Goal: Task Accomplishment & Management: Manage account settings

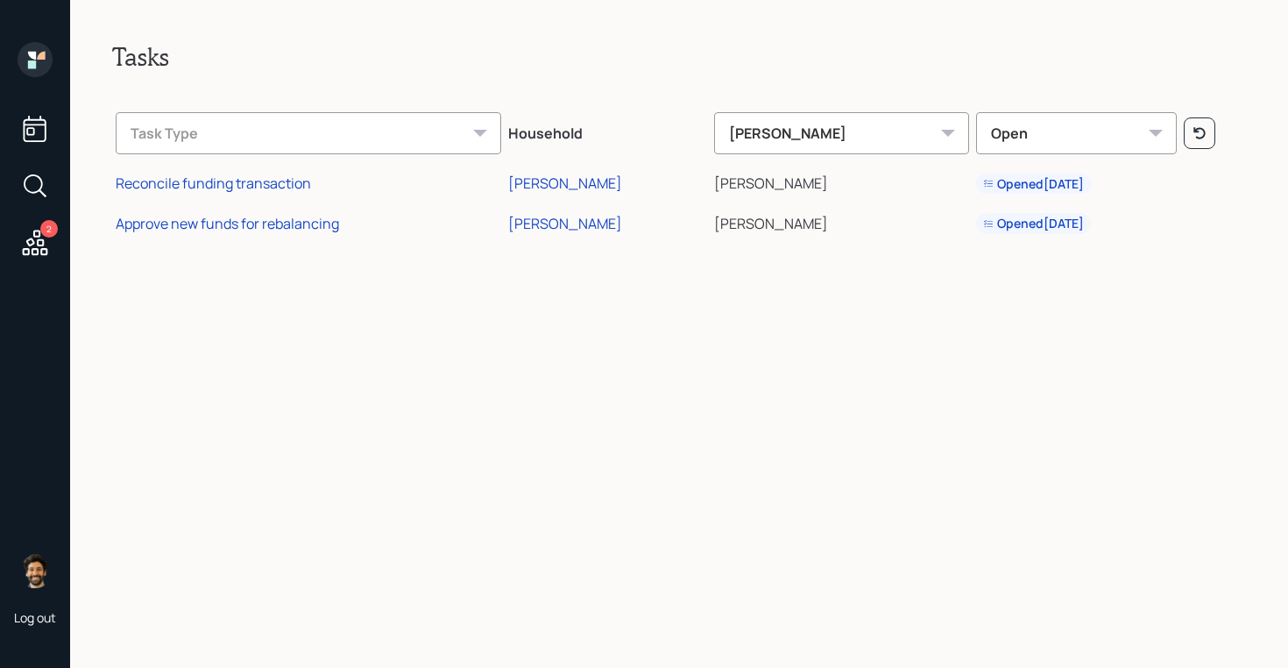
click at [27, 58] on icon at bounding box center [35, 59] width 35 height 35
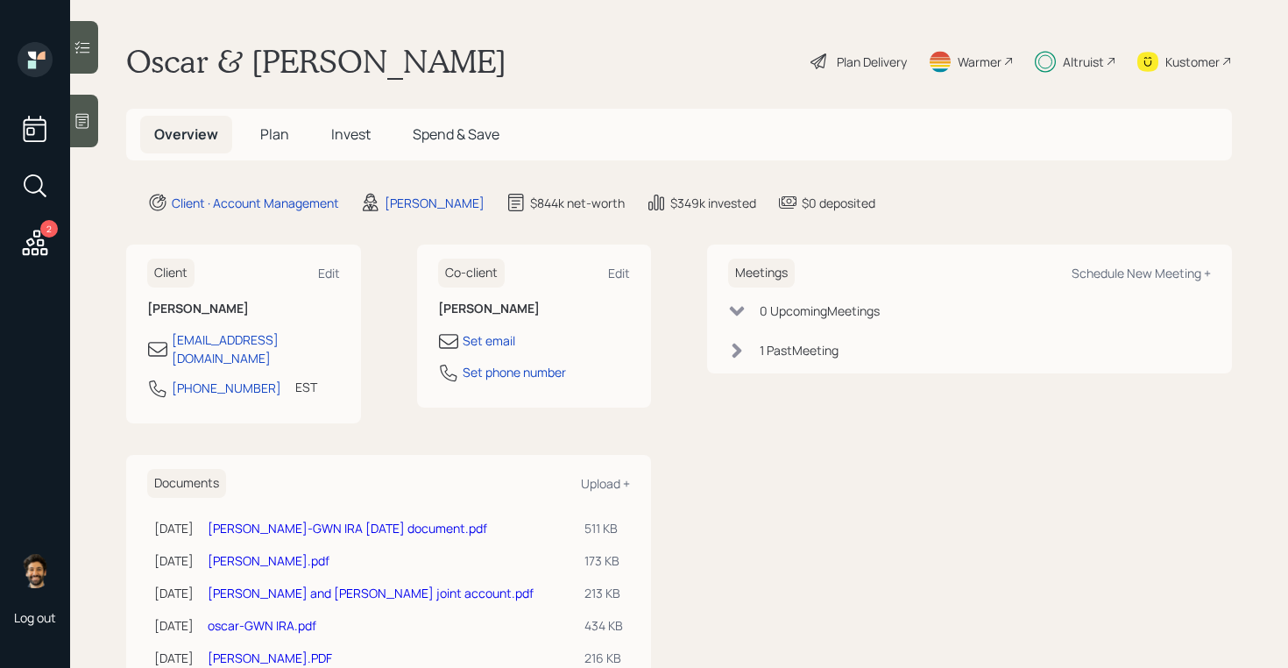
click at [43, 243] on icon at bounding box center [35, 242] width 25 height 25
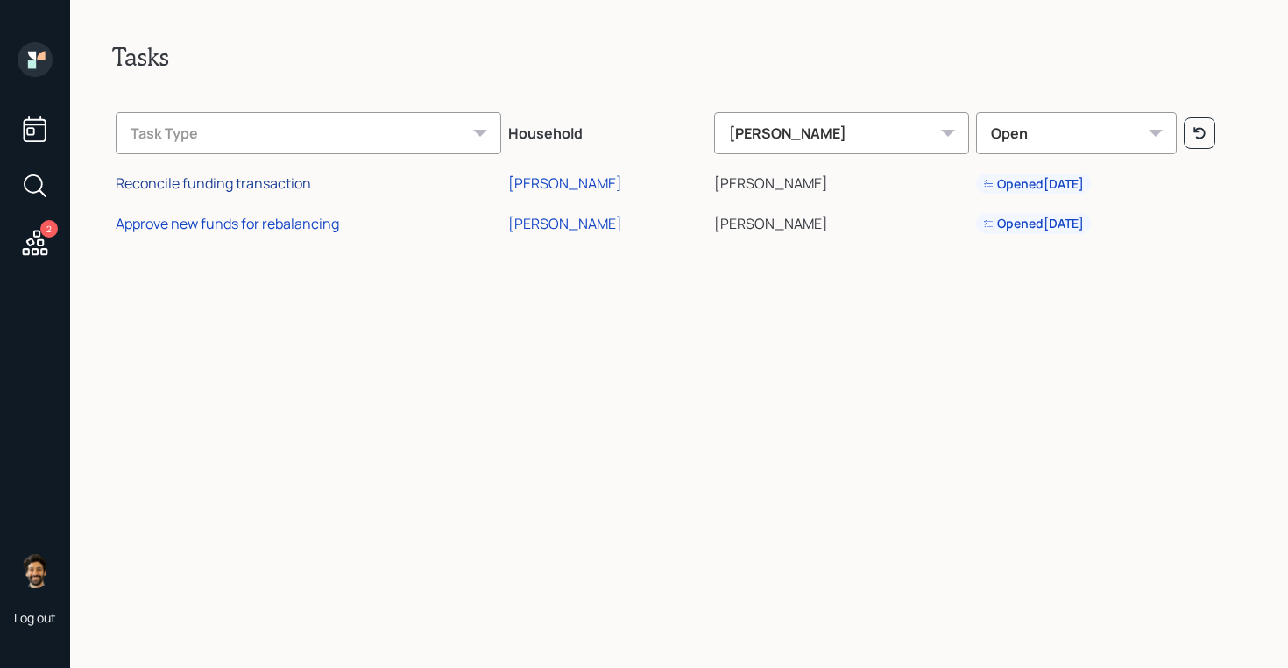
click at [248, 179] on div "Reconcile funding transaction" at bounding box center [213, 182] width 195 height 19
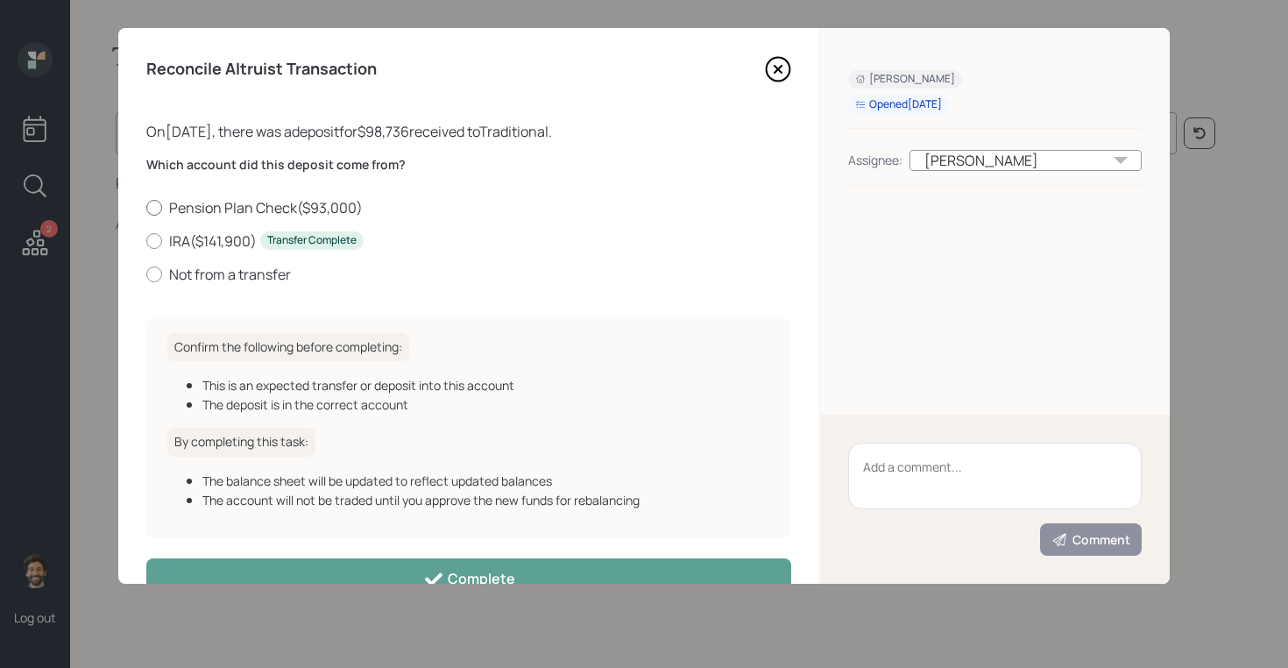
click at [218, 206] on label "Pension Plan Check ( $93,000 )" at bounding box center [468, 207] width 645 height 19
click at [146, 207] on input "Pension Plan Check ( $93,000 )" at bounding box center [145, 207] width 1 height 1
radio input "true"
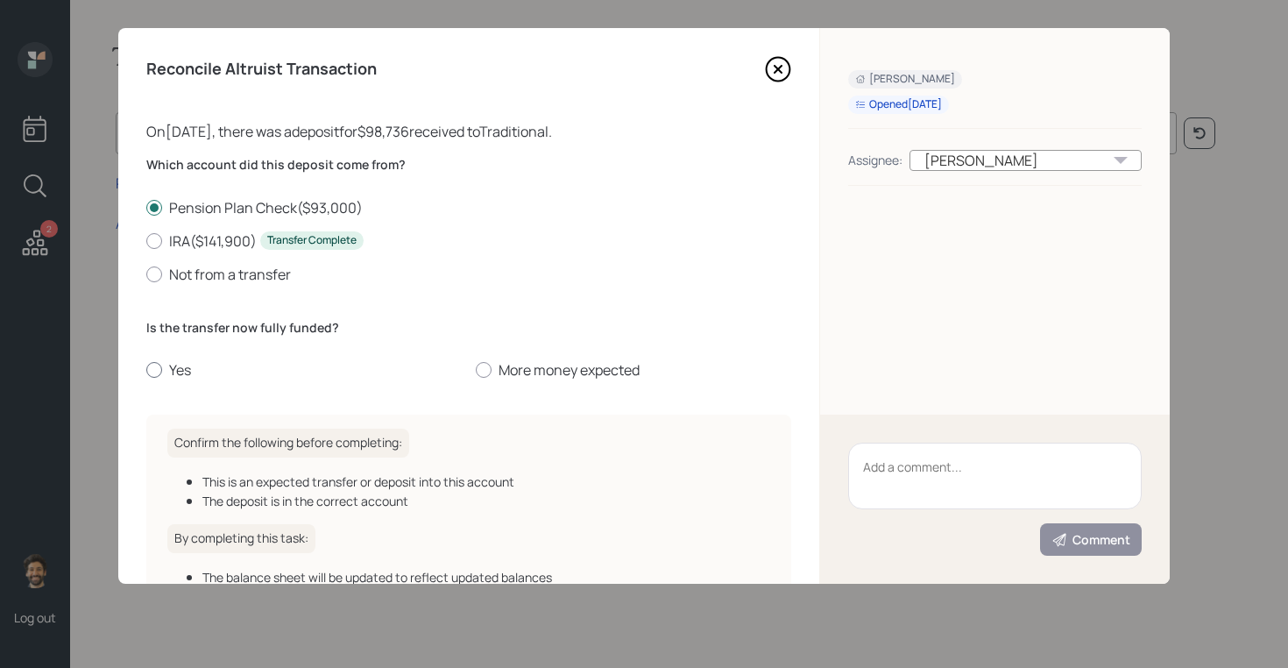
click at [177, 370] on label "Yes" at bounding box center [303, 369] width 315 height 19
click at [146, 370] on input "Yes" at bounding box center [145, 370] width 1 height 1
radio input "true"
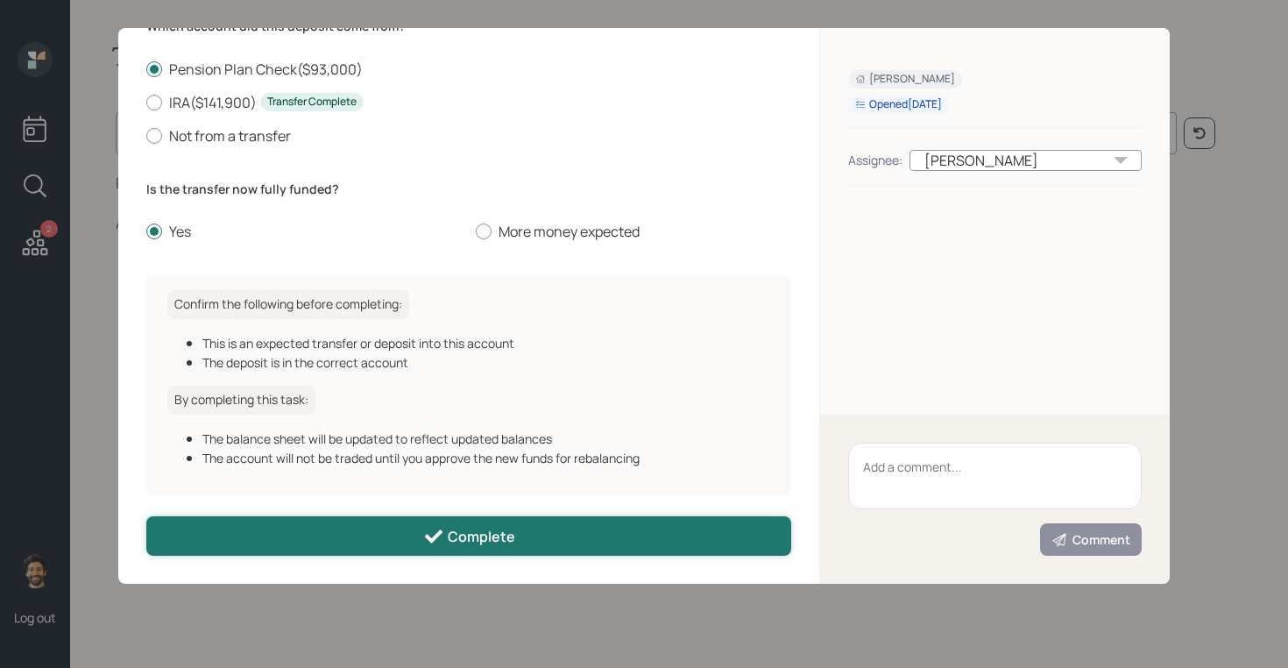
click at [375, 523] on button "Complete" at bounding box center [468, 535] width 645 height 39
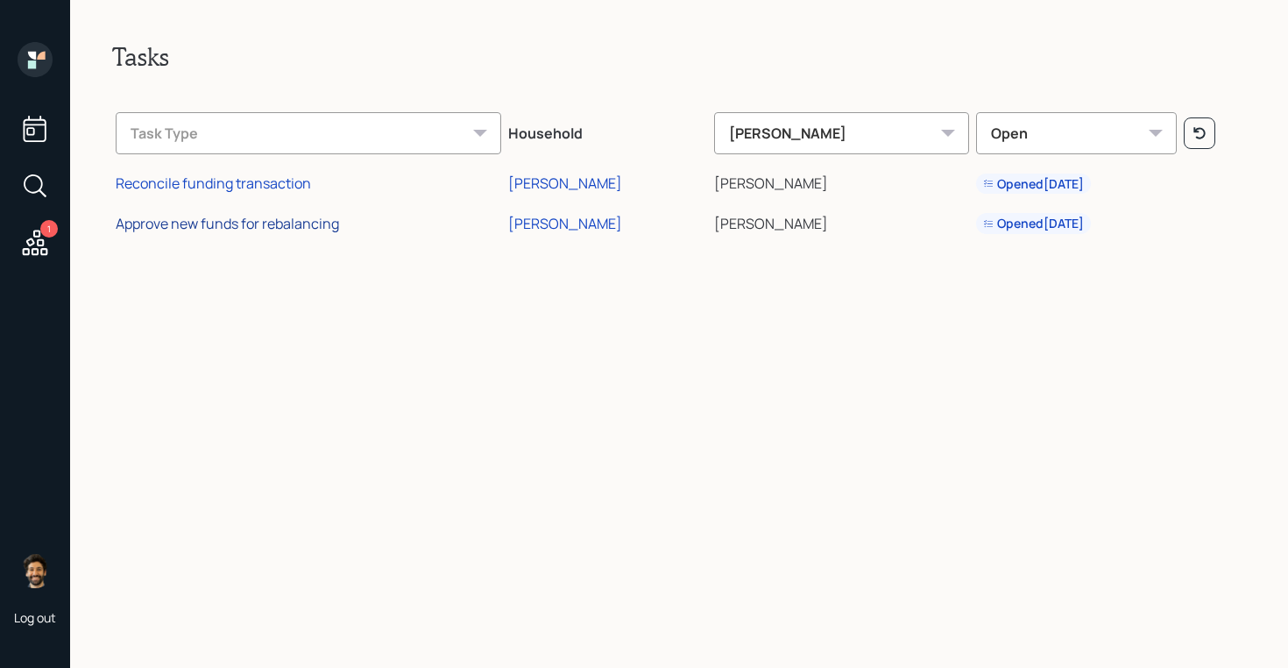
click at [262, 230] on div "Approve new funds for rebalancing" at bounding box center [227, 223] width 223 height 19
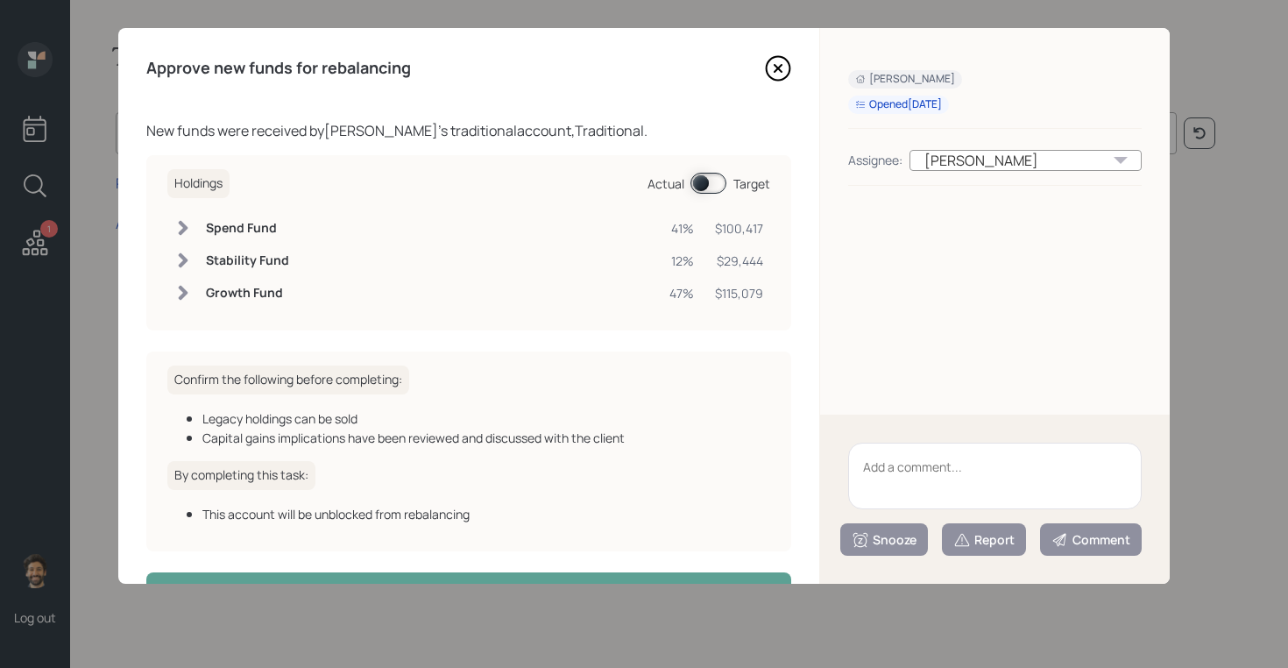
scroll to position [57, 0]
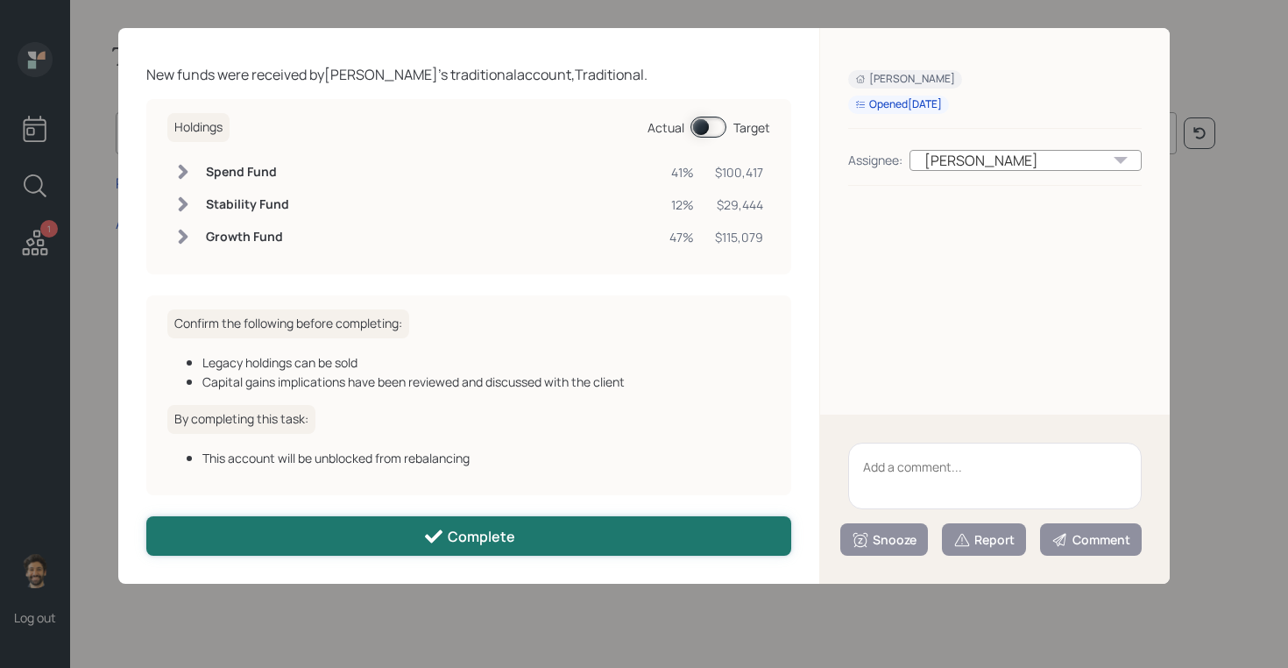
click at [294, 520] on button "Complete" at bounding box center [468, 535] width 645 height 39
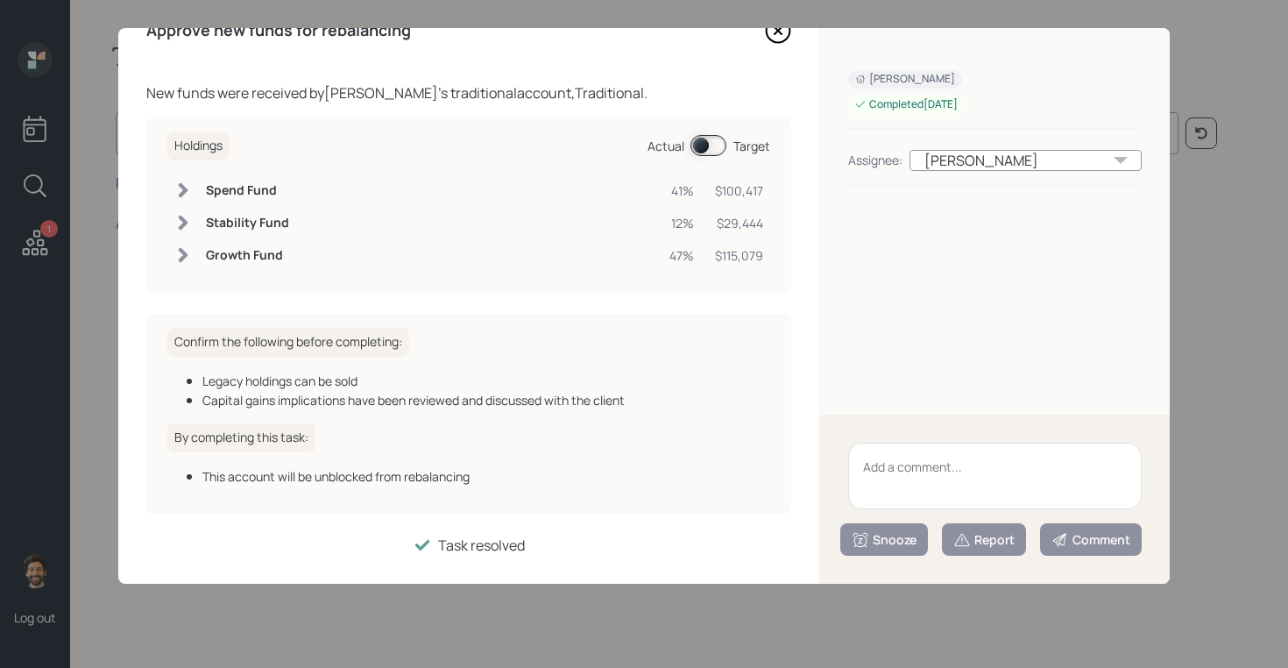
scroll to position [38, 0]
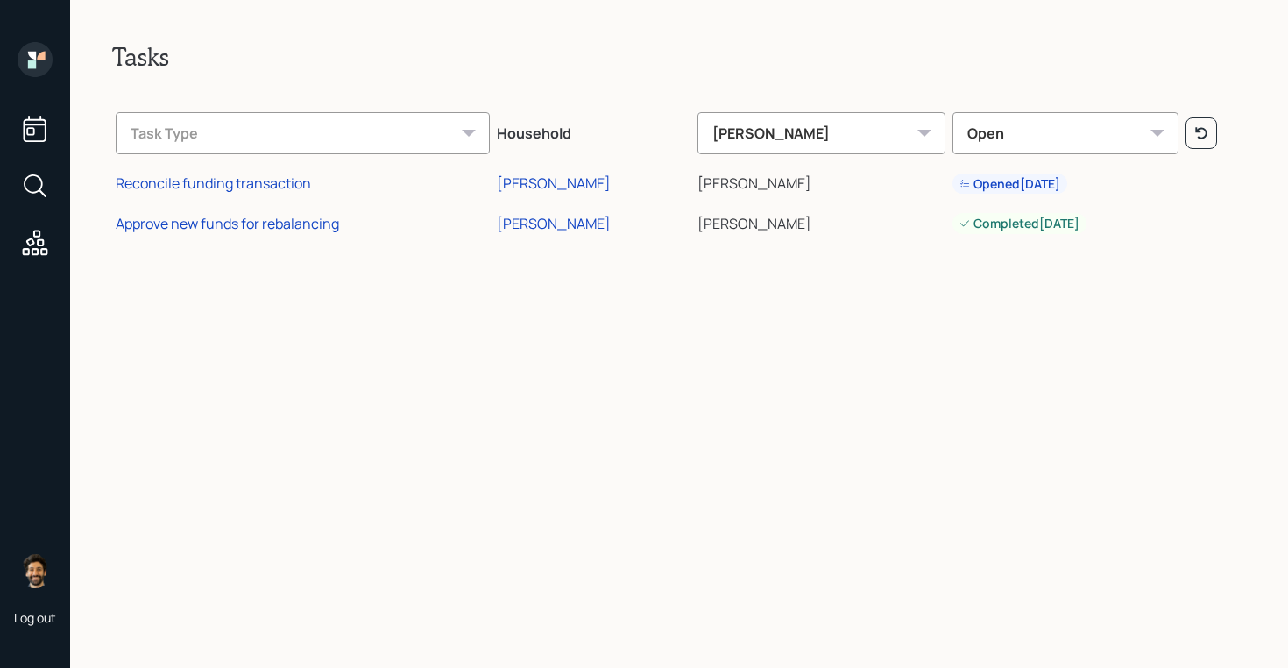
click at [37, 63] on icon at bounding box center [35, 59] width 35 height 35
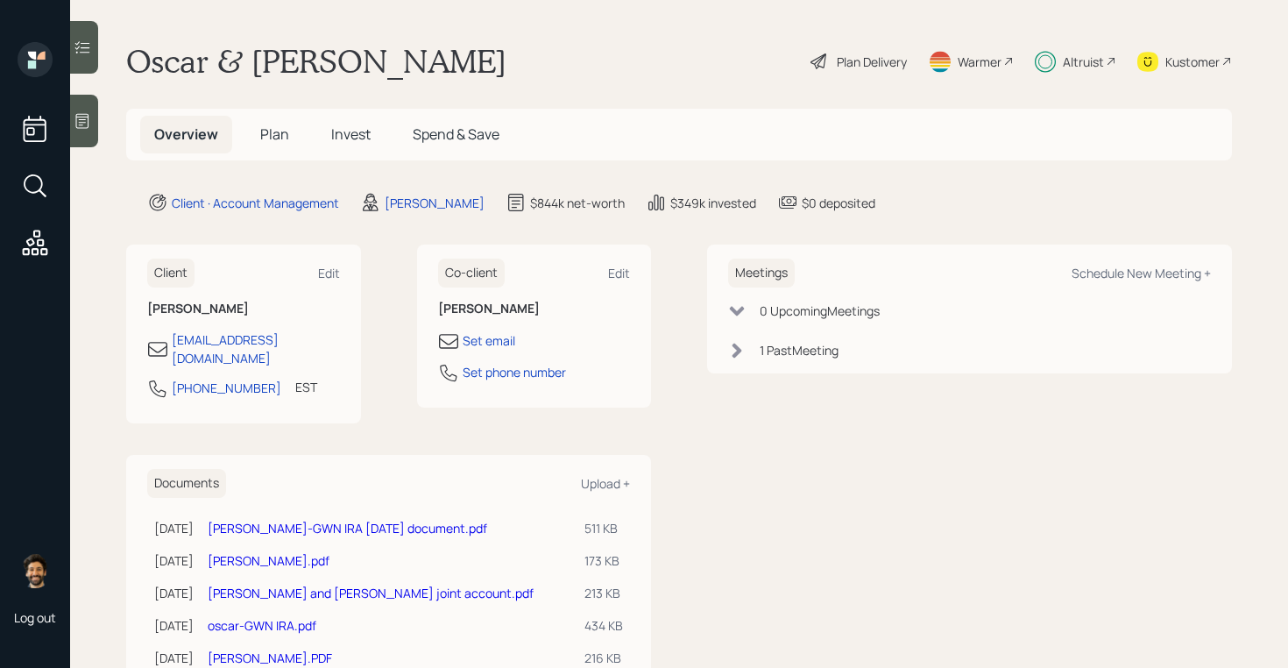
click at [274, 127] on span "Plan" at bounding box center [274, 133] width 29 height 19
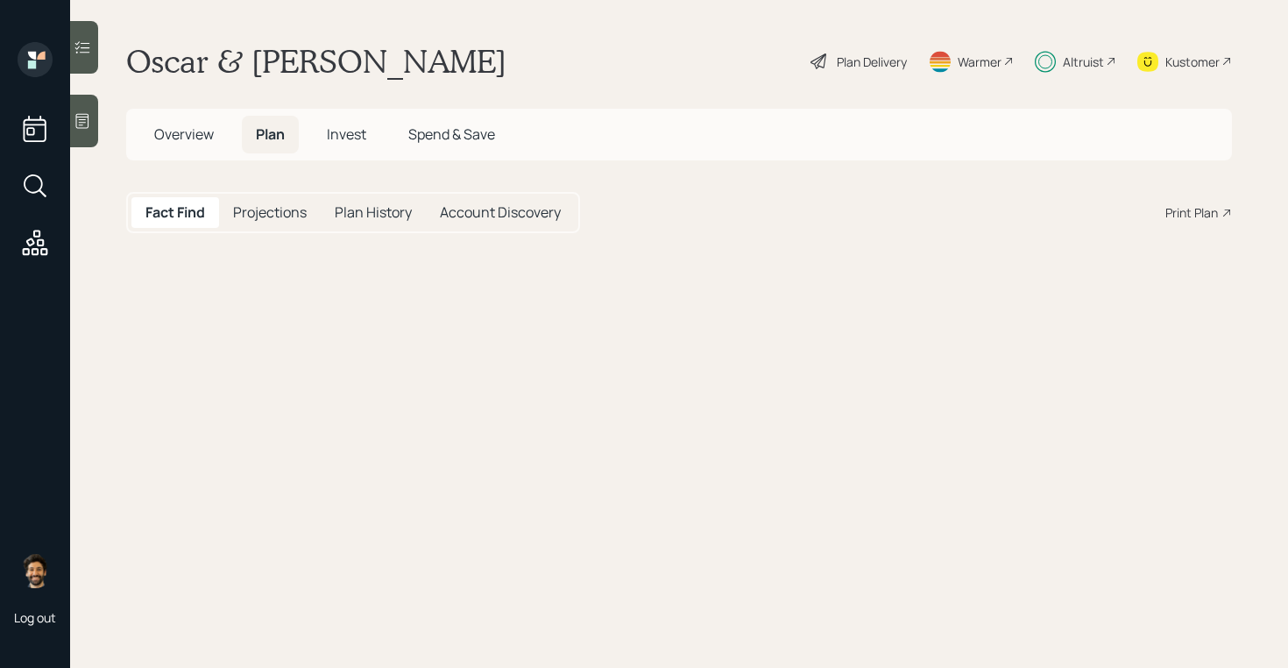
click at [357, 128] on span "Invest" at bounding box center [346, 133] width 39 height 19
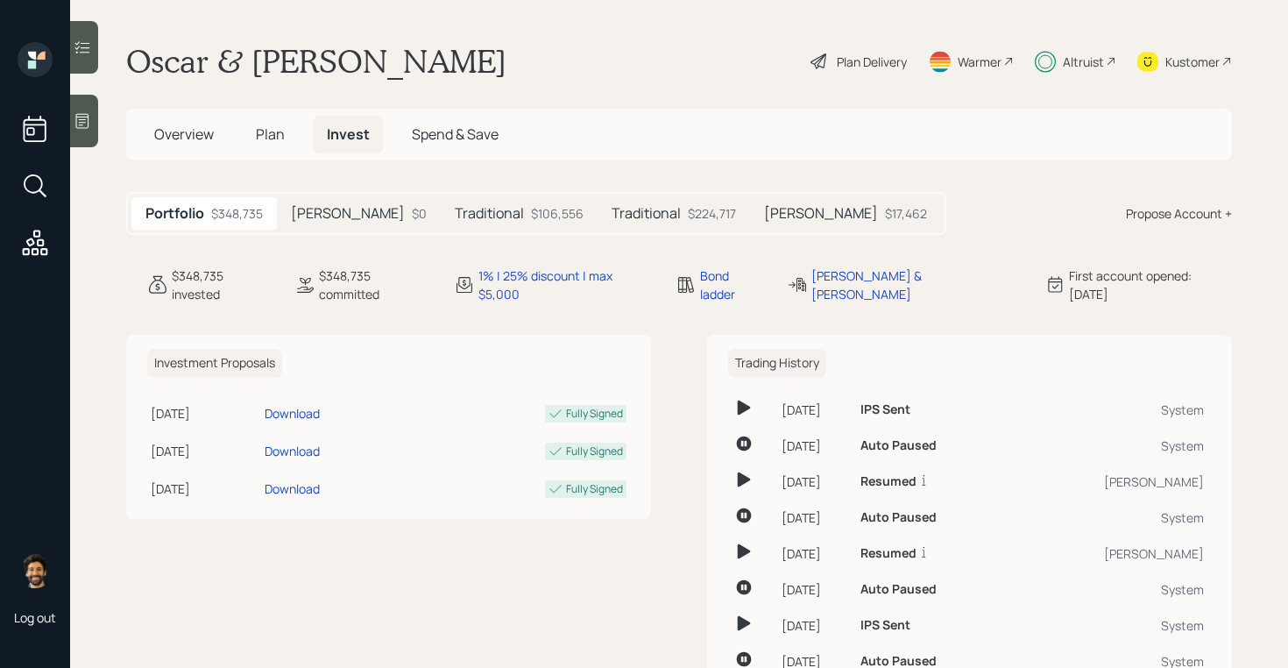
click at [885, 214] on div "$17,462" at bounding box center [906, 213] width 42 height 18
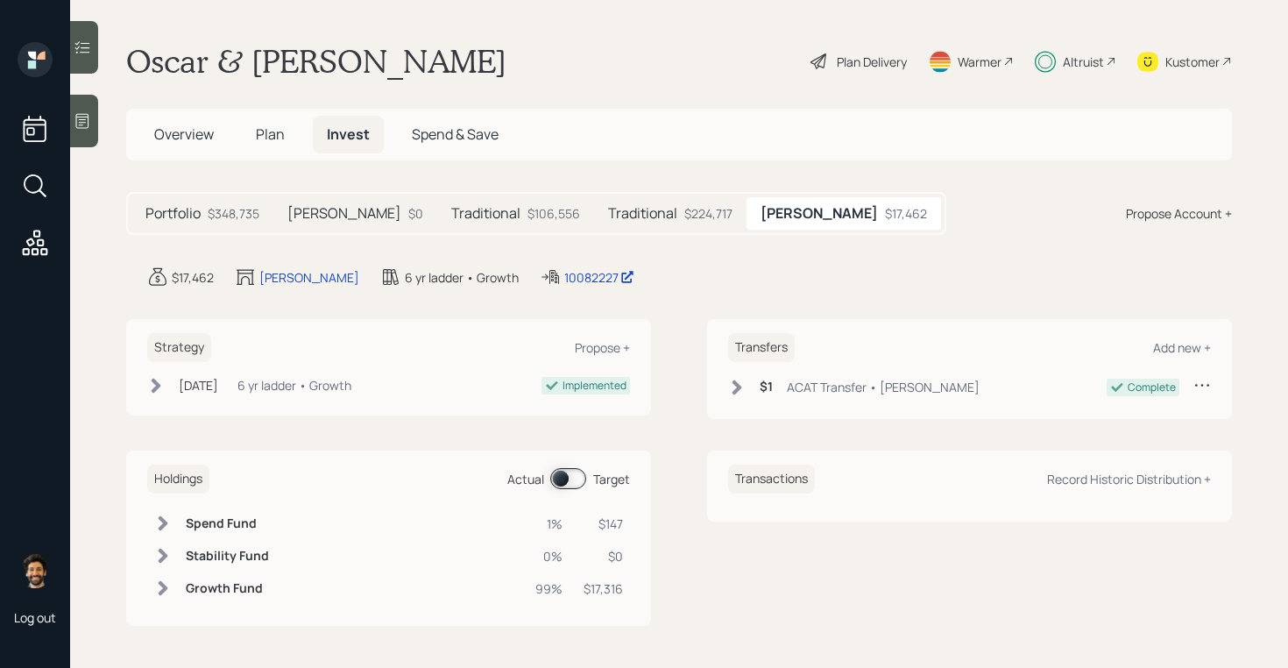
click at [1110, 53] on div "Altruist" at bounding box center [1075, 61] width 81 height 39
click at [266, 119] on h5 "Plan" at bounding box center [270, 135] width 57 height 38
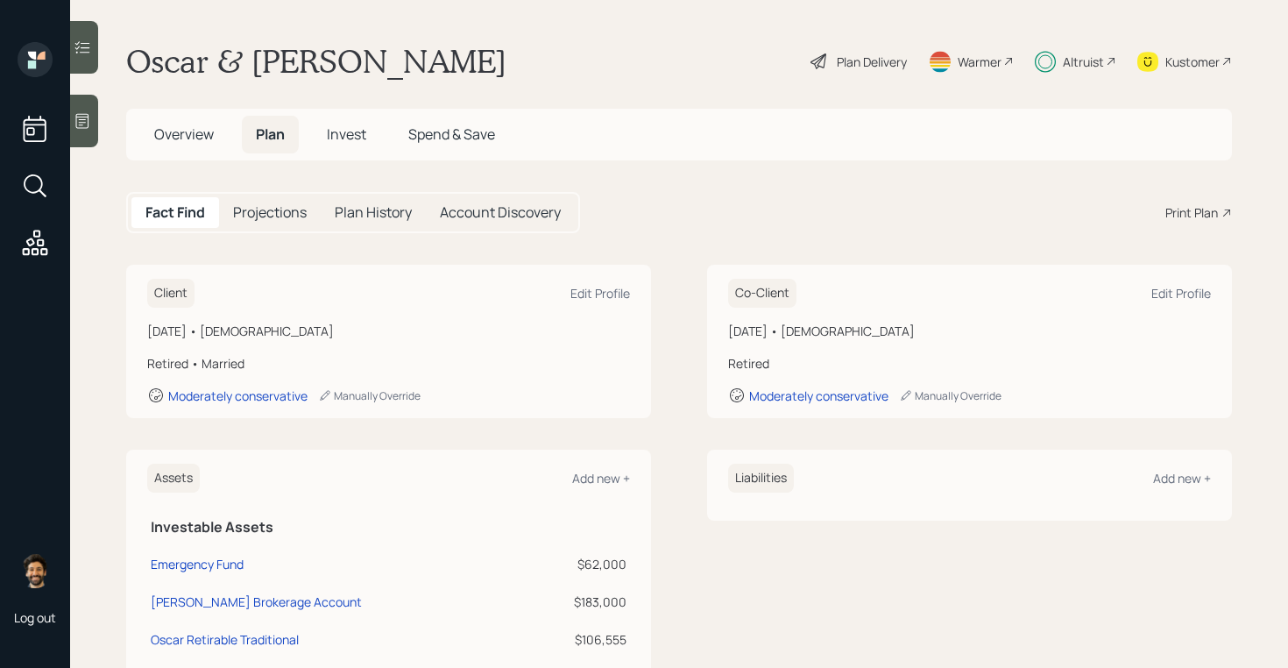
click at [184, 138] on span "Overview" at bounding box center [184, 133] width 60 height 19
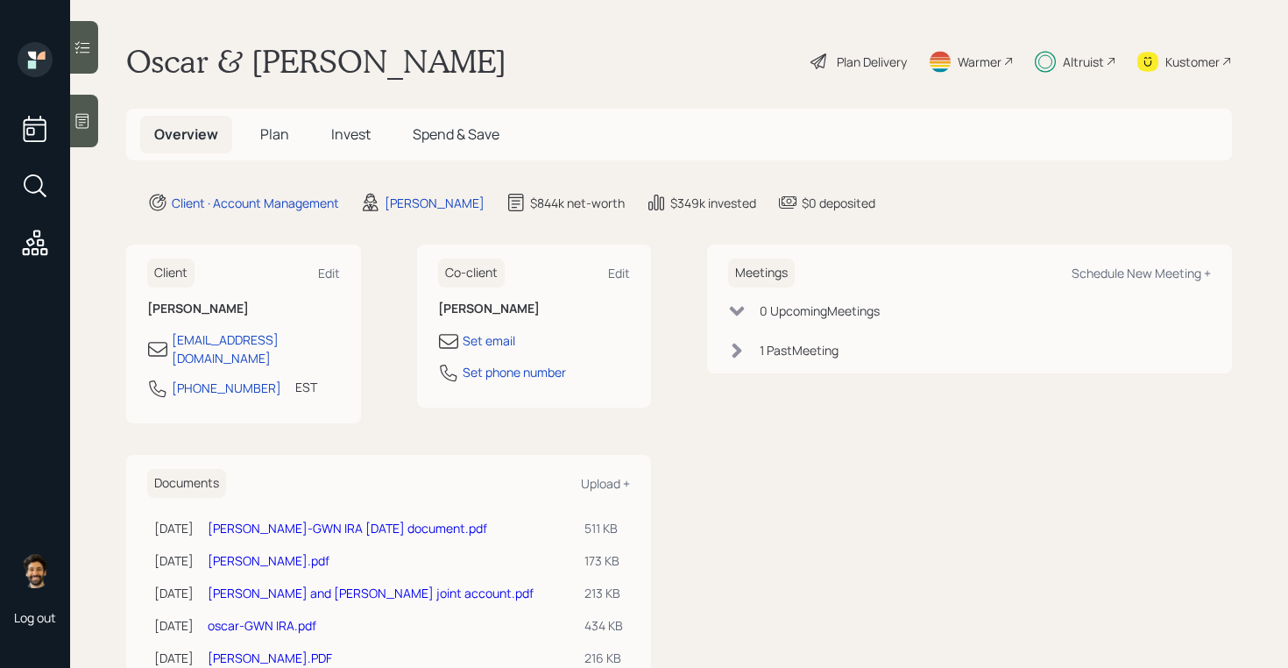
click at [270, 144] on h5 "Plan" at bounding box center [274, 135] width 57 height 38
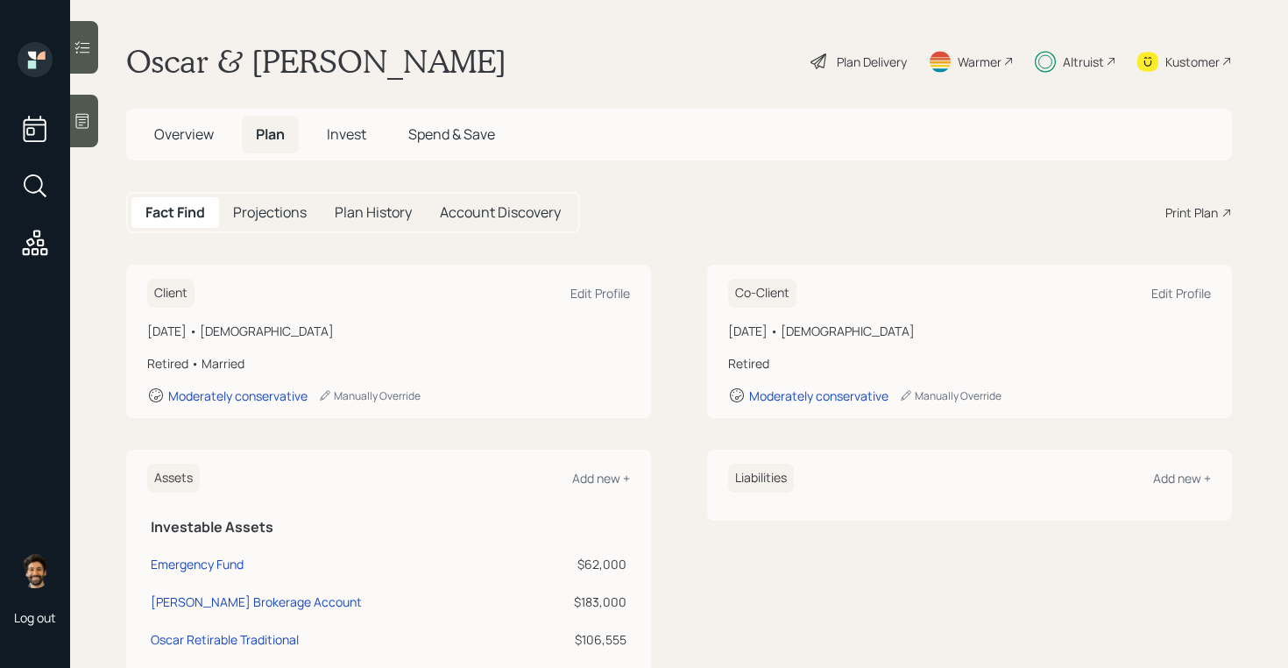
drag, startPoint x: 334, startPoint y: 331, endPoint x: 147, endPoint y: 327, distance: 186.7
click at [147, 327] on div "[DATE] • [DEMOGRAPHIC_DATA]" at bounding box center [388, 331] width 483 height 18
click at [1081, 55] on div "Altruist" at bounding box center [1083, 62] width 41 height 18
click at [1198, 50] on div "Kustomer" at bounding box center [1184, 61] width 95 height 39
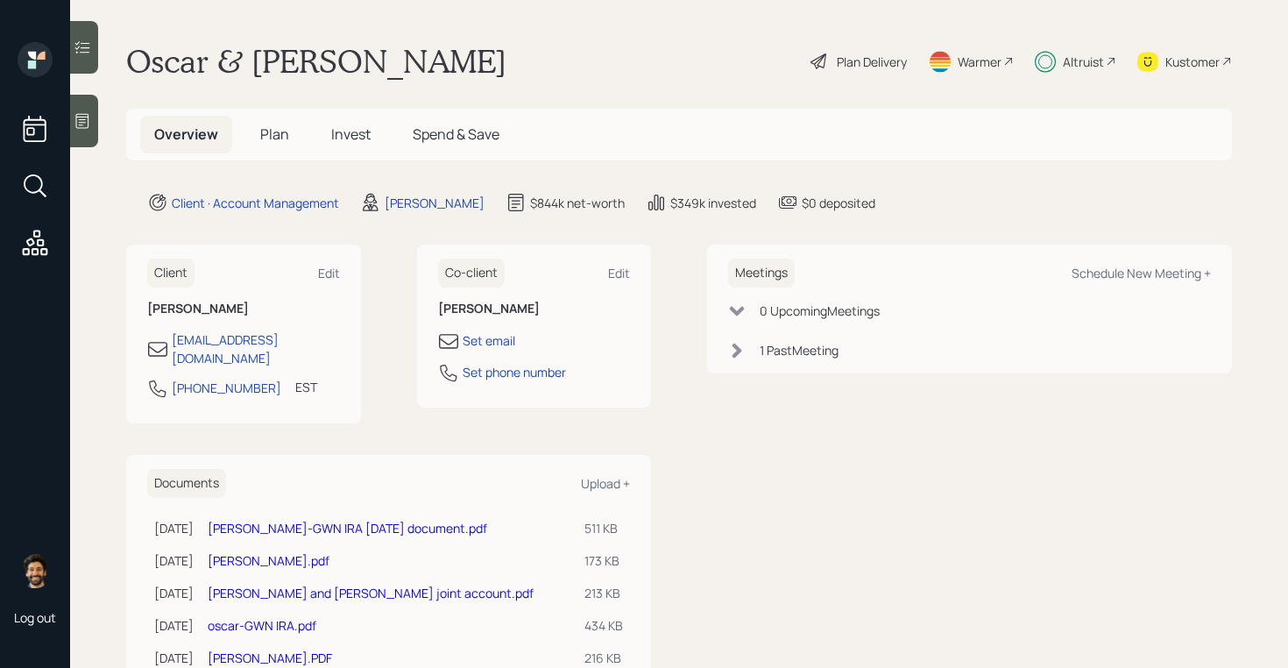
click at [333, 129] on span "Invest" at bounding box center [350, 133] width 39 height 19
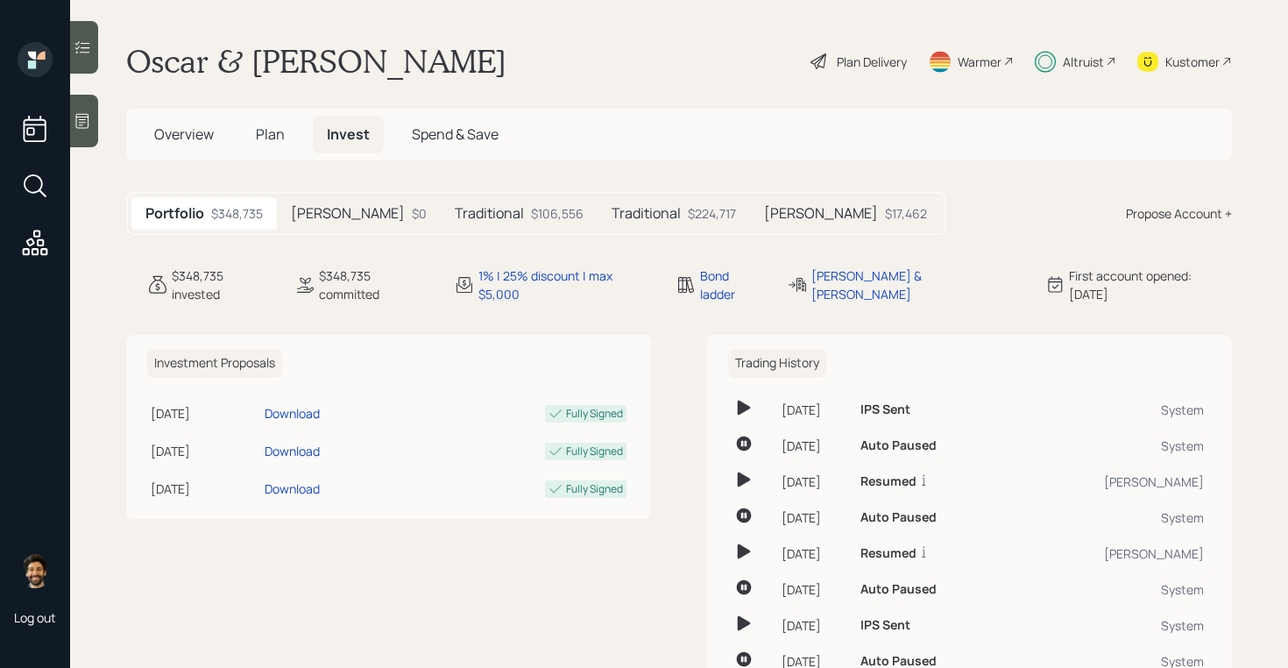
click at [262, 116] on h5 "Plan" at bounding box center [270, 135] width 57 height 38
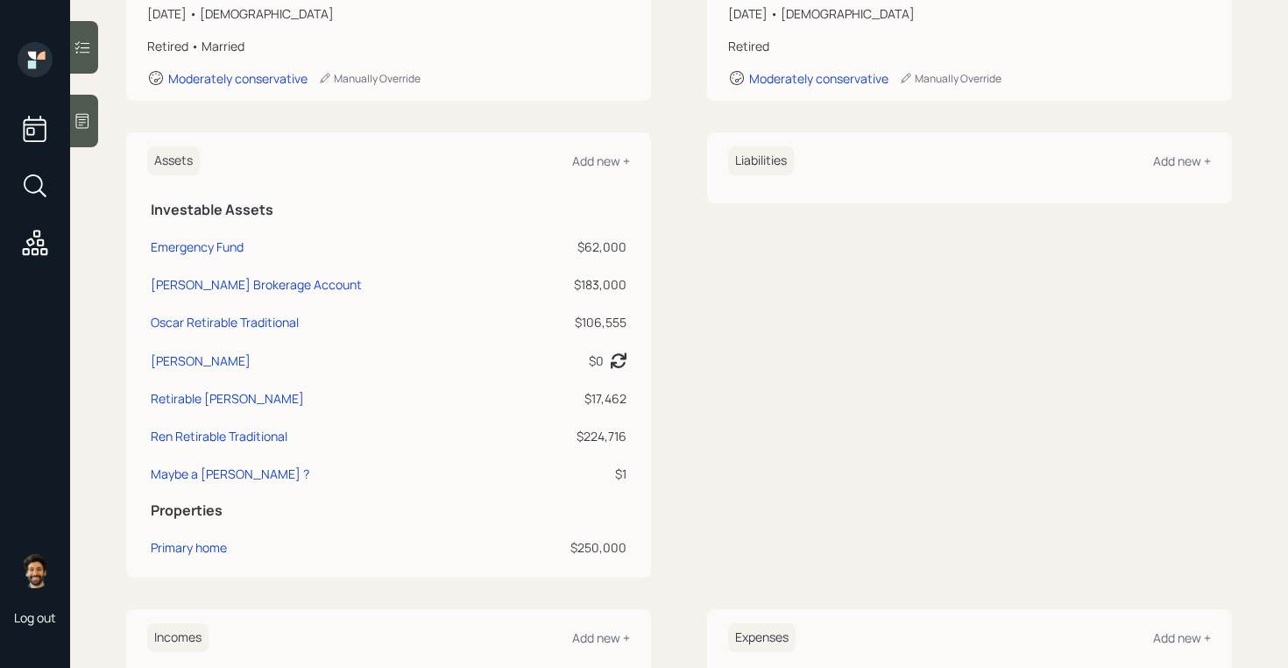
scroll to position [319, 0]
